Goal: Task Accomplishment & Management: Manage account settings

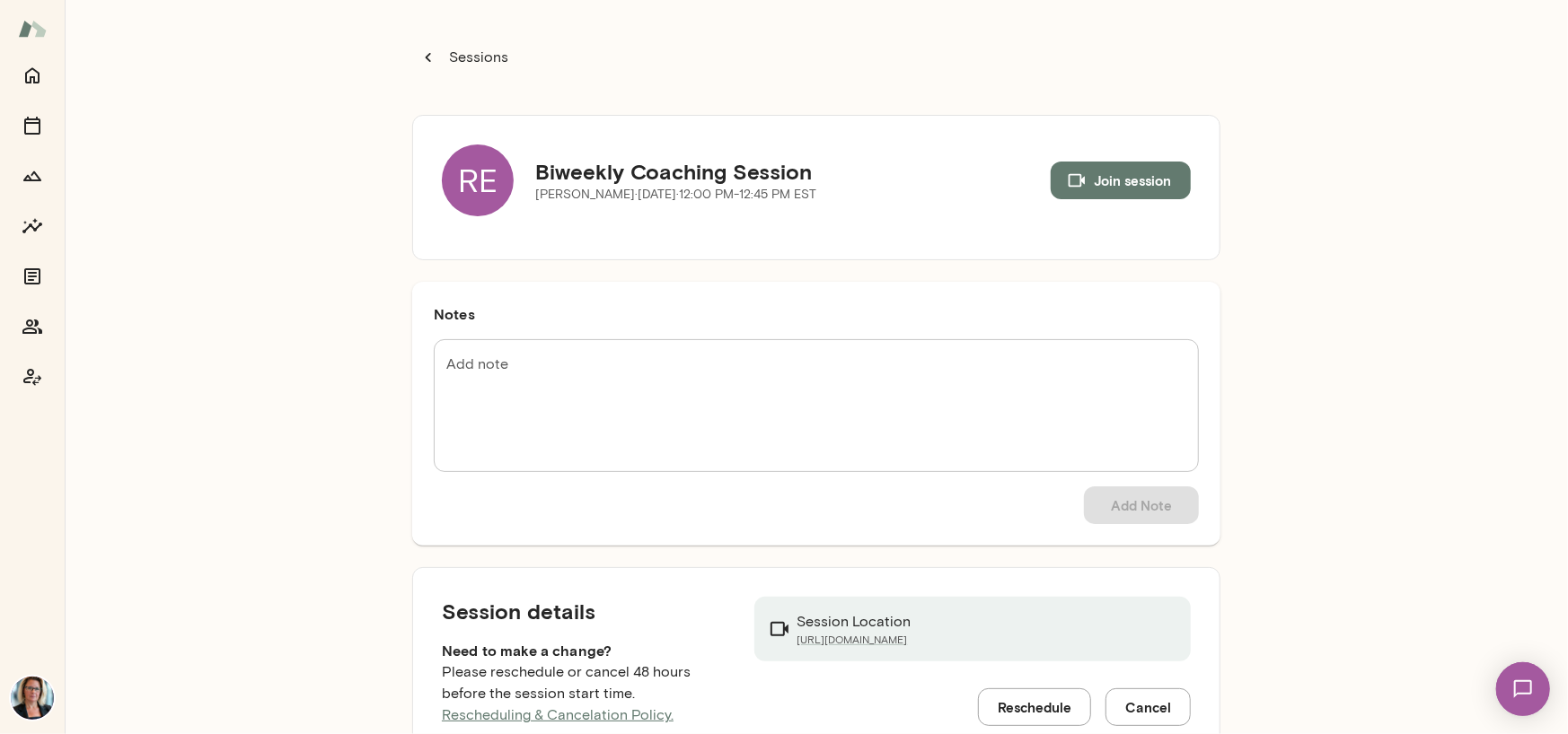
click at [474, 179] on div "RE" at bounding box center [478, 181] width 72 height 72
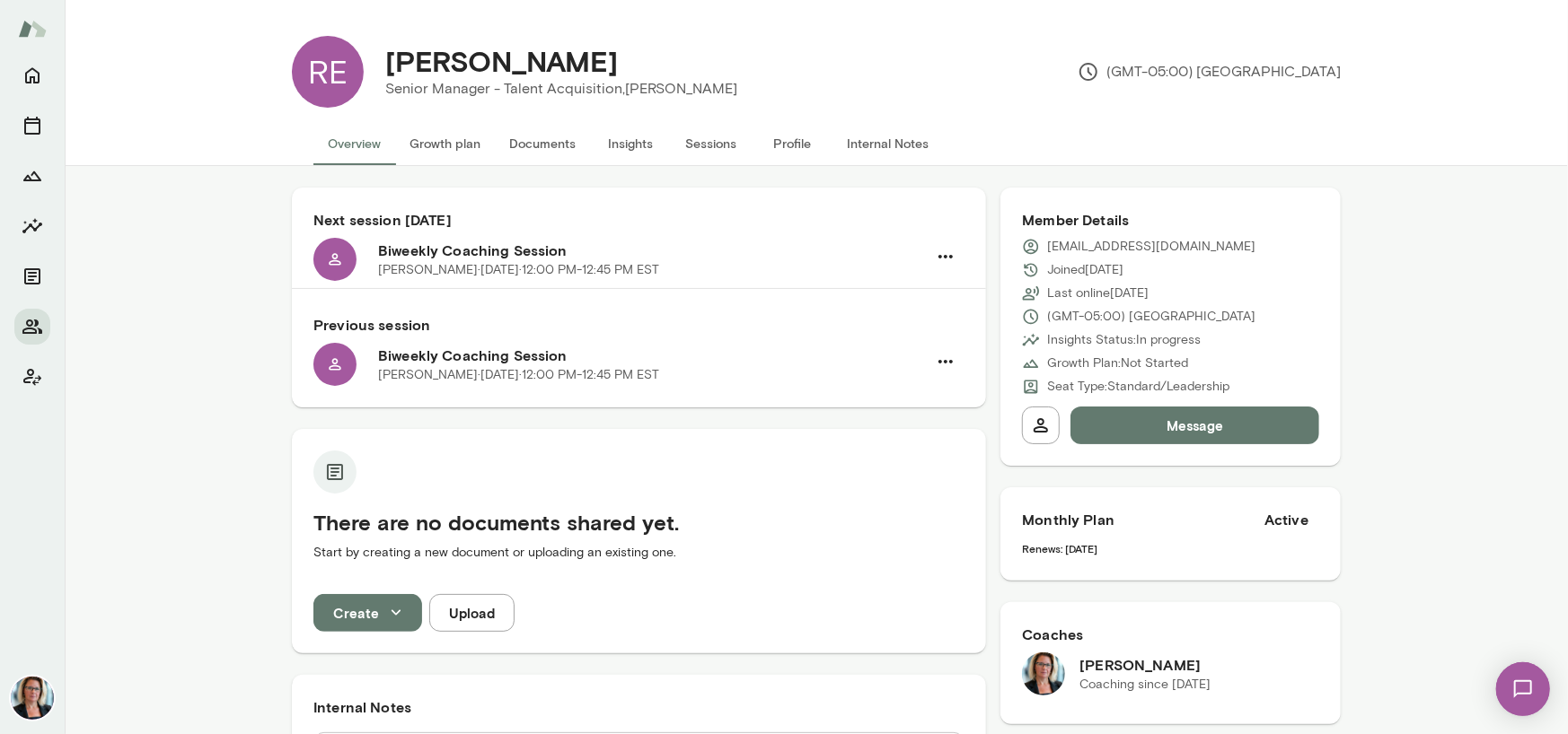
click at [705, 145] on button "Sessions" at bounding box center [711, 144] width 81 height 43
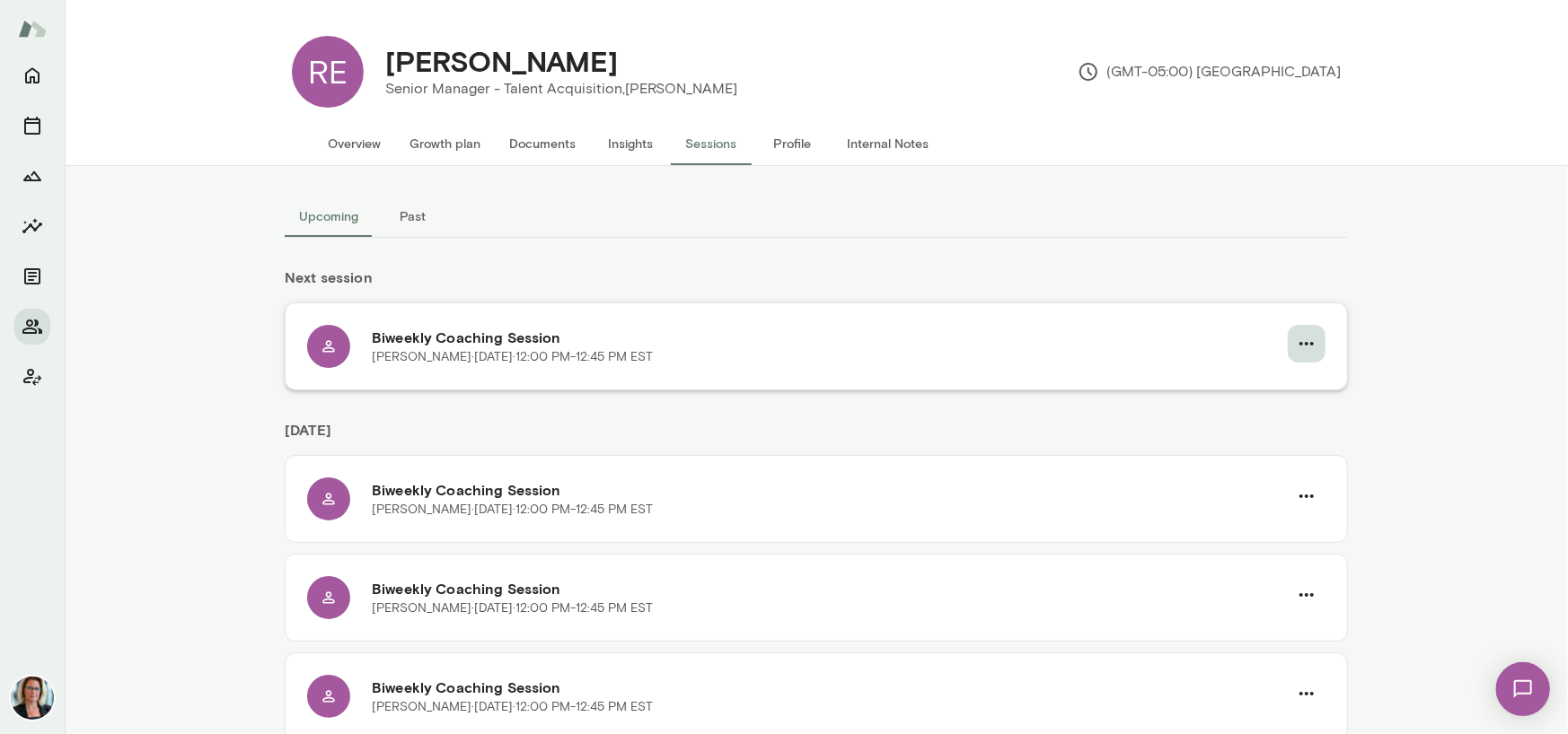
click at [1300, 344] on icon "button" at bounding box center [1307, 344] width 15 height 4
click at [1254, 413] on span "Cancel" at bounding box center [1269, 418] width 78 height 21
